Goal: Find specific page/section: Find specific page/section

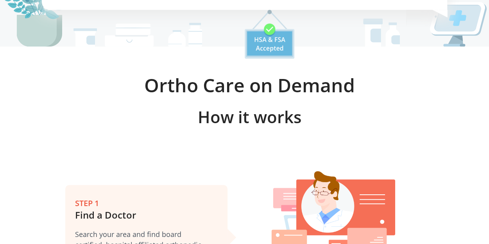
scroll to position [244, 0]
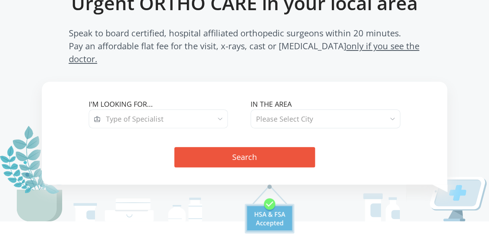
scroll to position [68, 0]
click at [301, 115] on span "Please Select City" at bounding box center [284, 119] width 57 height 9
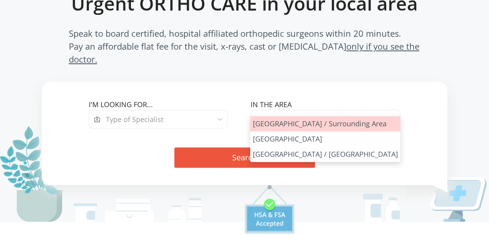
select select "[GEOGRAPHIC_DATA]"
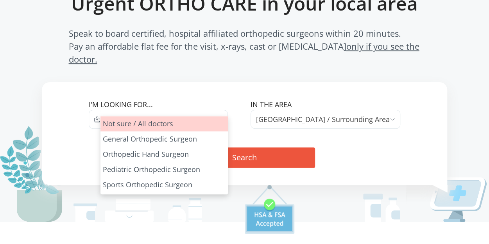
click at [195, 110] on span "Type of Specialist" at bounding box center [163, 119] width 127 height 19
select select "all"
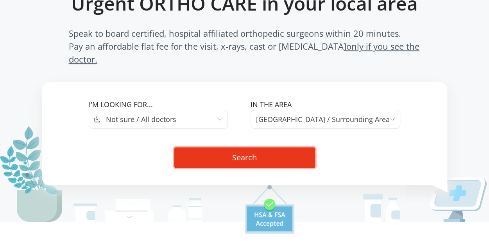
click at [239, 151] on button "Search" at bounding box center [244, 157] width 141 height 20
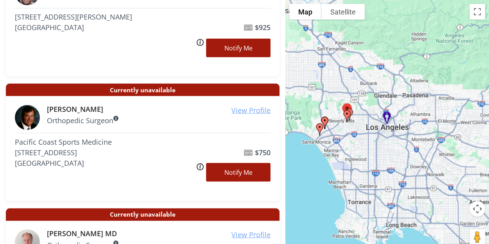
scroll to position [692, 0]
